Goal: Information Seeking & Learning: Learn about a topic

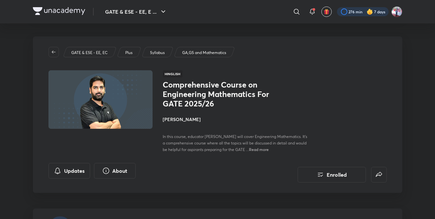
click at [354, 11] on div at bounding box center [363, 11] width 52 height 9
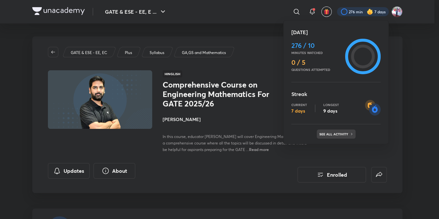
click at [342, 132] on p "See all activity" at bounding box center [334, 134] width 30 height 4
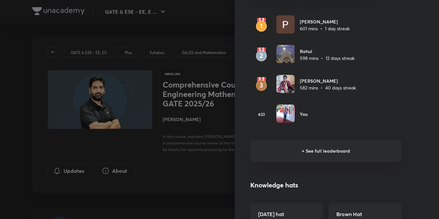
scroll to position [412, 0]
click at [328, 151] on h6 "+ See full leaderboard" at bounding box center [325, 150] width 151 height 22
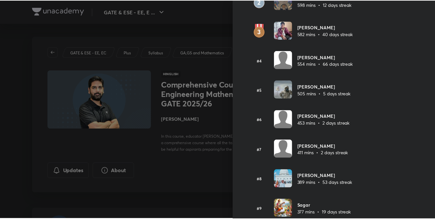
scroll to position [0, 0]
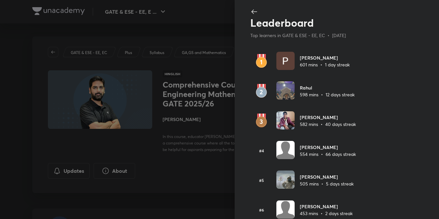
click at [36, 49] on div at bounding box center [219, 109] width 439 height 219
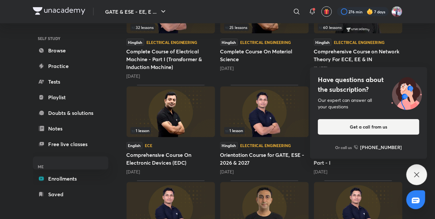
scroll to position [432, 0]
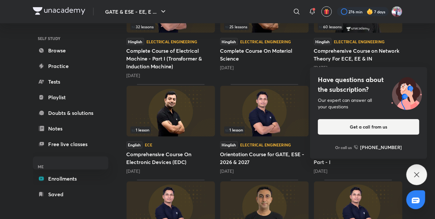
click at [417, 175] on icon at bounding box center [417, 175] width 8 height 8
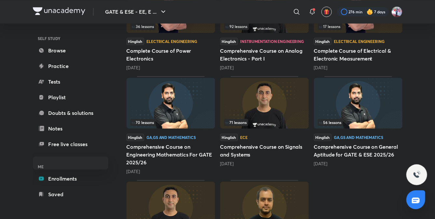
scroll to position [633, 0]
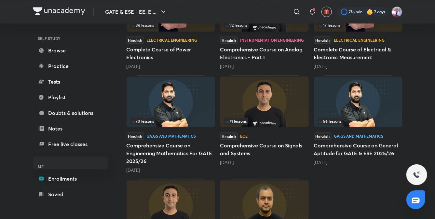
click at [354, 148] on h5 "Comprehensive Course on General Aptitude for GATE & ESE 2025/26" at bounding box center [358, 150] width 89 height 16
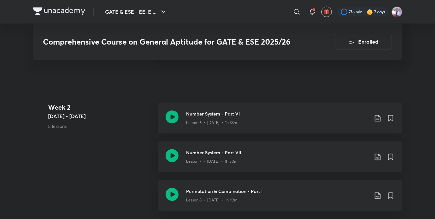
scroll to position [591, 0]
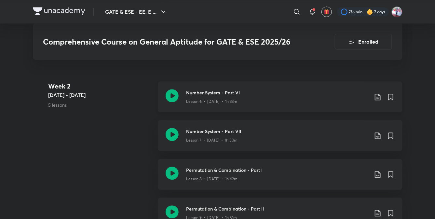
scroll to position [605, 0]
click at [222, 92] on h3 "Number System - Part VI" at bounding box center [278, 92] width 182 height 7
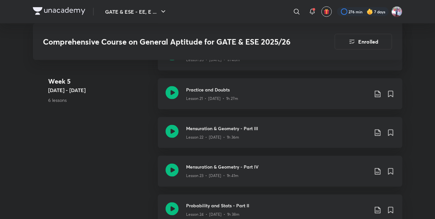
scroll to position [1295, 0]
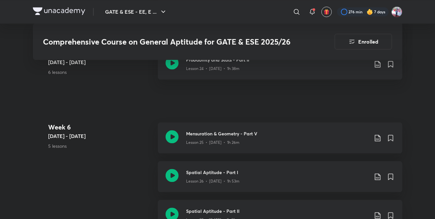
scroll to position [1444, 0]
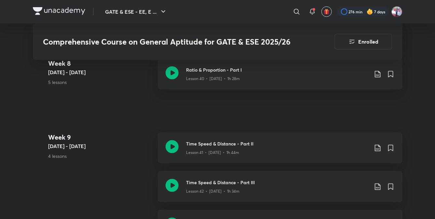
scroll to position [2159, 0]
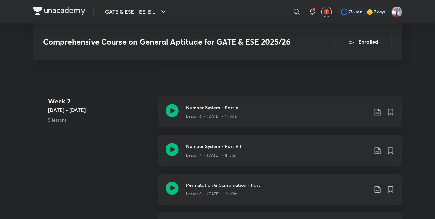
scroll to position [589, 0]
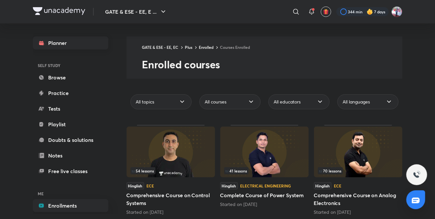
click at [54, 45] on link "Planner" at bounding box center [71, 42] width 76 height 13
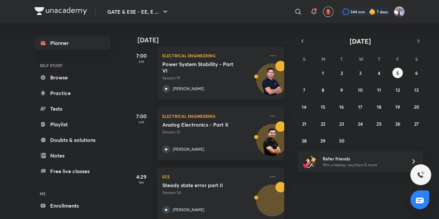
scroll to position [106, 0]
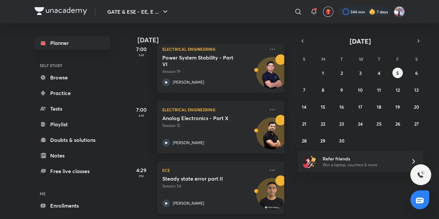
click at [183, 178] on div "Steady state error part II Session 54" at bounding box center [213, 182] width 102 height 14
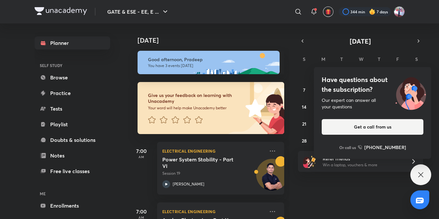
scroll to position [106, 0]
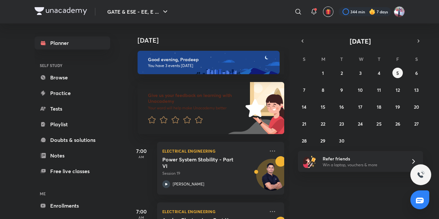
click at [307, 187] on div "Today Good evening, Pradeep You have 3 events today Give us your feedback on le…" at bounding box center [282, 121] width 309 height 196
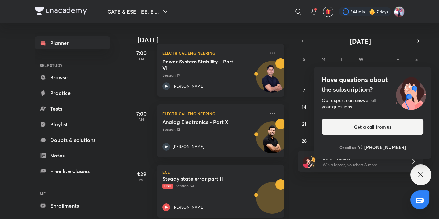
scroll to position [106, 0]
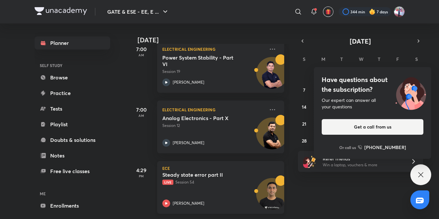
click at [196, 172] on h5 "Steady state error part II" at bounding box center [202, 175] width 81 height 7
